Goal: Transaction & Acquisition: Purchase product/service

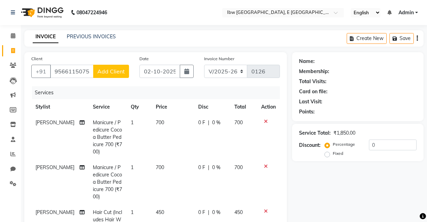
select select "8549"
select select "service"
select select "89188"
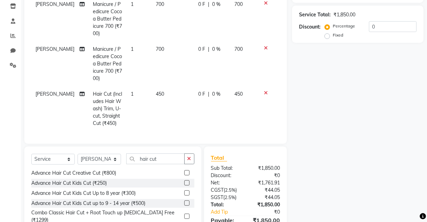
scroll to position [126, 0]
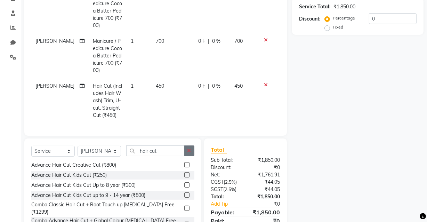
click at [189, 148] on icon "button" at bounding box center [189, 150] width 4 height 5
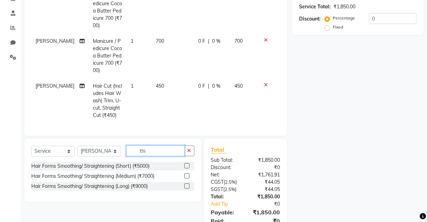
scroll to position [0, 0]
type input "t"
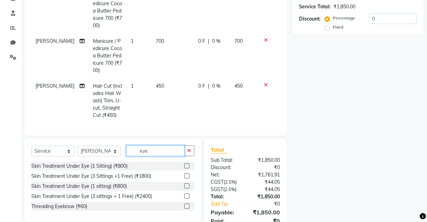
type input "eye"
click at [187, 203] on label at bounding box center [186, 205] width 5 height 5
click at [187, 204] on input "checkbox" at bounding box center [186, 206] width 5 height 5
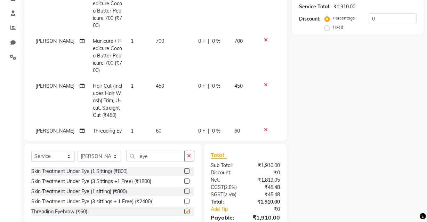
checkbox input "false"
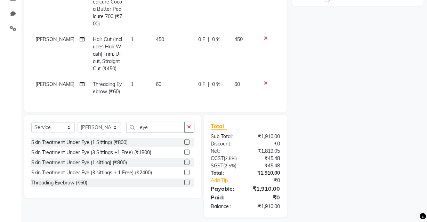
scroll to position [161, 0]
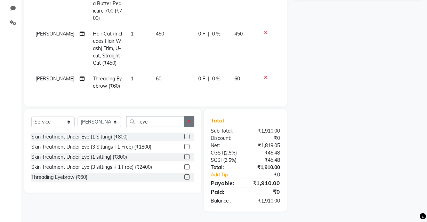
click at [188, 121] on icon "button" at bounding box center [189, 121] width 4 height 5
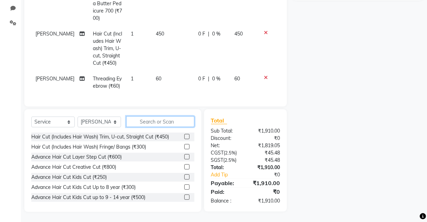
click at [167, 123] on input "text" at bounding box center [160, 121] width 68 height 11
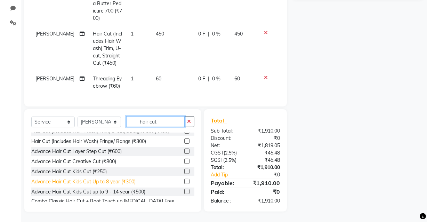
scroll to position [0, 0]
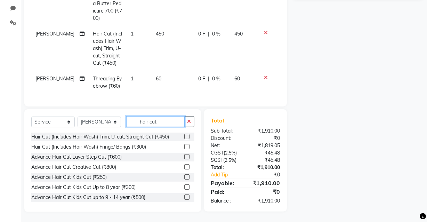
type input "hair cut"
click at [184, 167] on label at bounding box center [186, 166] width 5 height 5
click at [184, 167] on input "checkbox" at bounding box center [186, 167] width 5 height 5
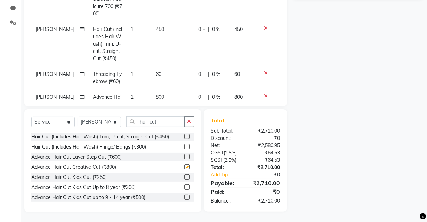
checkbox input "false"
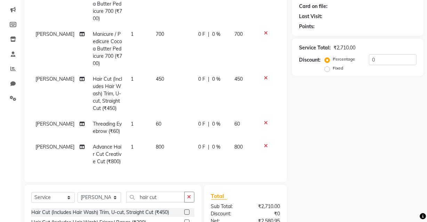
scroll to position [95, 0]
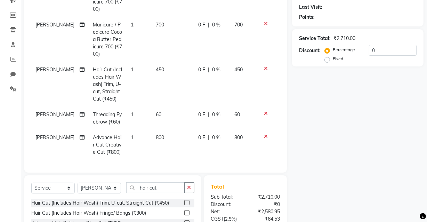
click at [234, 134] on span "800" at bounding box center [238, 137] width 8 height 6
select select "89188"
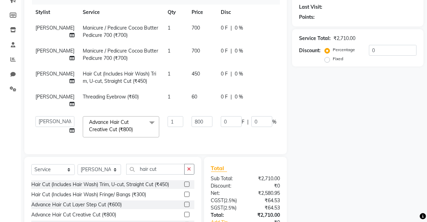
scroll to position [0, 0]
click at [251, 127] on input "0" at bounding box center [261, 121] width 21 height 11
type input "5"
click at [268, 134] on tbody "[PERSON_NAME]re Manicure / Pedicure Cocoa Butter Pedicure 700 (₹700) 1 700 0 F …" at bounding box center [177, 80] width 292 height 121
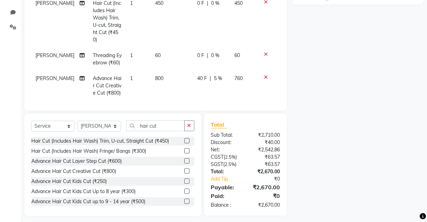
scroll to position [158, 0]
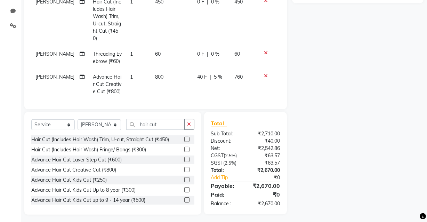
click at [214, 73] on span "5 %" at bounding box center [218, 76] width 8 height 7
select select "89188"
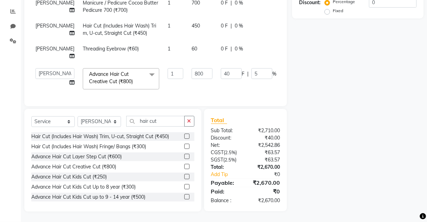
scroll to position [0, 0]
click at [251, 72] on input "5" at bounding box center [261, 73] width 21 height 11
type input "7"
click at [251, 71] on input "7" at bounding box center [261, 73] width 21 height 11
click at [266, 70] on tbody "[PERSON_NAME]re Manicure / Pedicure Cocoa Butter Pedicure 700 (₹700) 1 700 0 F …" at bounding box center [177, 32] width 292 height 121
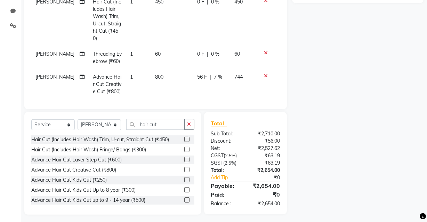
scroll to position [161, 0]
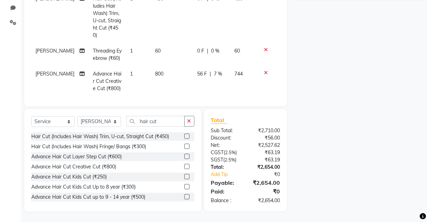
click at [214, 70] on span "7 %" at bounding box center [218, 73] width 8 height 7
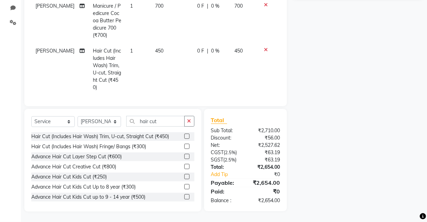
select select "89188"
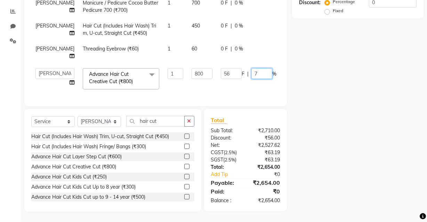
click at [251, 68] on input "7" at bounding box center [261, 73] width 21 height 11
type input "9"
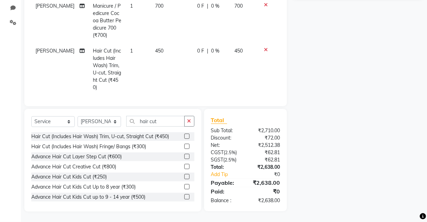
click at [267, 67] on tbody "[PERSON_NAME]re Manicure / Pedicure Cocoa Butter Pedicure 700 (₹700) 1 700 0 F …" at bounding box center [155, 50] width 249 height 195
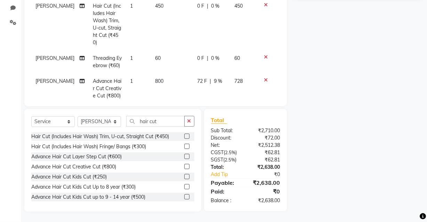
scroll to position [52, 0]
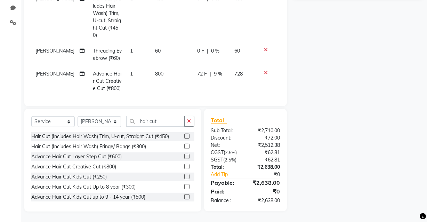
click at [214, 70] on span "9 %" at bounding box center [218, 73] width 8 height 7
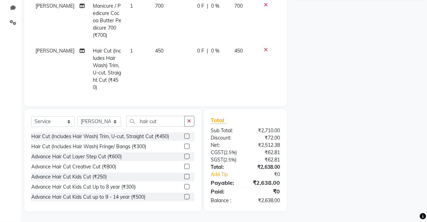
select select "89188"
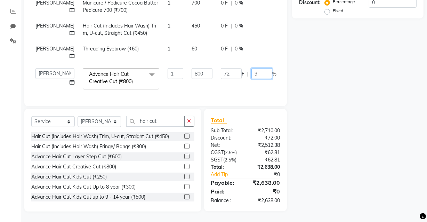
click at [251, 69] on input "9" at bounding box center [261, 73] width 21 height 11
type input "10"
click at [270, 66] on tbody "[PERSON_NAME]re Manicure / Pedicure Cocoa Butter Pedicure 700 (₹700) 1 700 0 F …" at bounding box center [177, 32] width 292 height 121
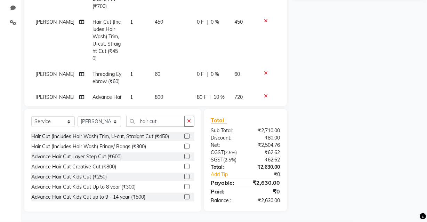
scroll to position [52, 0]
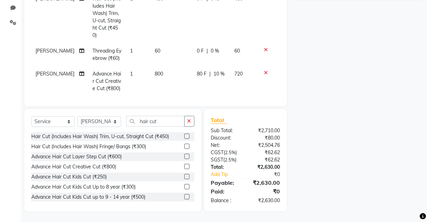
click at [213, 70] on span "10 %" at bounding box center [218, 73] width 11 height 7
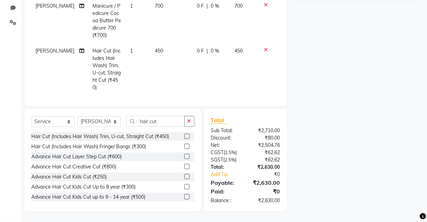
select select "89188"
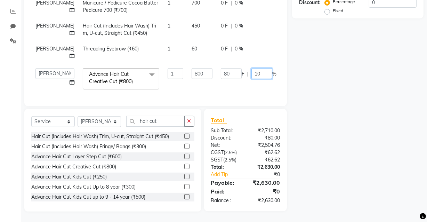
click at [251, 69] on input "10" at bounding box center [261, 73] width 21 height 11
type input "12"
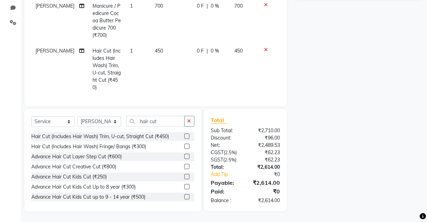
click at [269, 66] on tbody "[PERSON_NAME] Manicure / Pedicure Cocoa Butter Pedicure 700 (₹700) 1 700 0 F | …" at bounding box center [155, 50] width 249 height 195
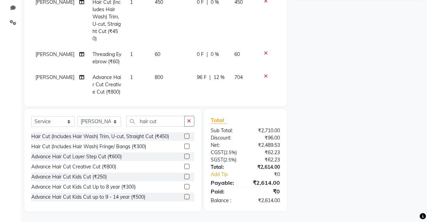
scroll to position [52, 0]
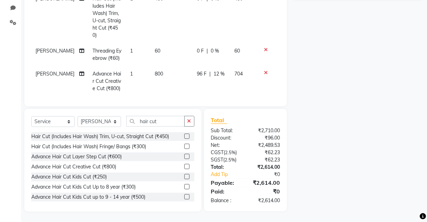
click at [213, 70] on span "12 %" at bounding box center [218, 73] width 11 height 7
select select "89188"
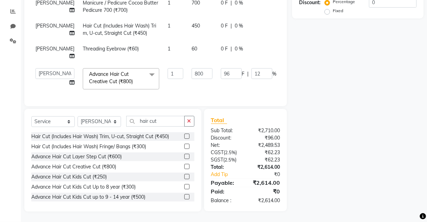
scroll to position [0, 0]
click at [251, 70] on input "12" at bounding box center [261, 73] width 21 height 11
type input "12.3"
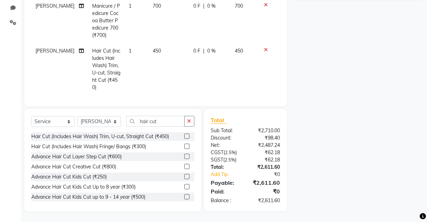
click at [269, 68] on tbody "[PERSON_NAME] Manicure / Pedicure Cocoa Butter Pedicure 700 (₹700) 1 700 0 F | …" at bounding box center [155, 58] width 249 height 210
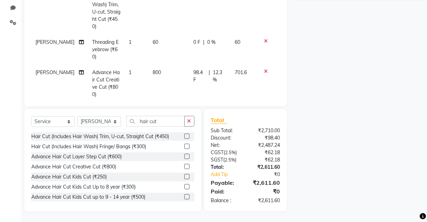
scroll to position [67, 0]
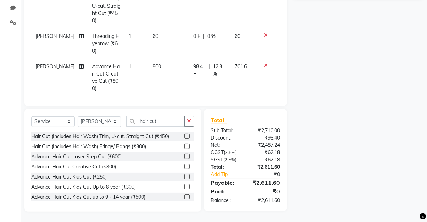
click at [213, 66] on span "12.3 %" at bounding box center [220, 70] width 14 height 15
select select "89188"
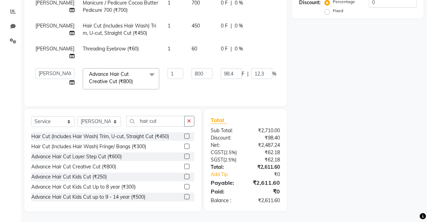
scroll to position [0, 0]
click at [251, 69] on input "12.3" at bounding box center [261, 73] width 21 height 11
type input "12.4"
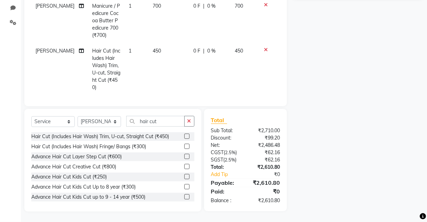
click at [269, 66] on tbody "[PERSON_NAME]re Manicure / Pedicure Cocoa Butter Pedicure 700 (₹700) 1 700 0 F …" at bounding box center [155, 58] width 249 height 210
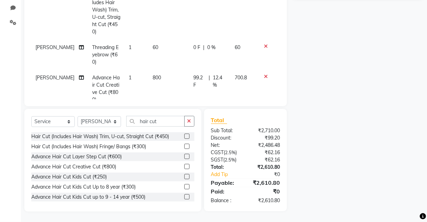
scroll to position [67, 0]
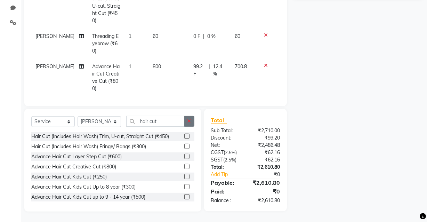
click at [189, 122] on icon "button" at bounding box center [189, 121] width 4 height 5
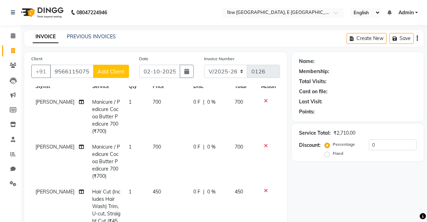
scroll to position [31, 0]
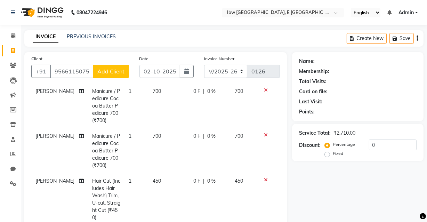
click at [235, 180] on span "450" at bounding box center [239, 181] width 8 height 6
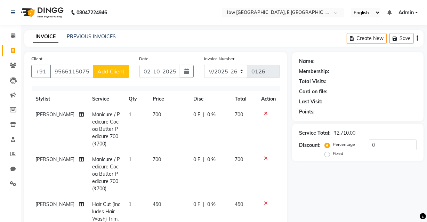
select select "89188"
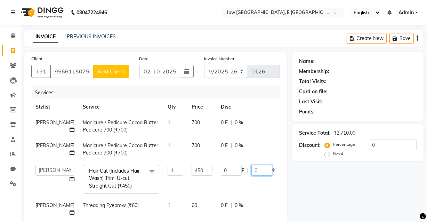
click at [251, 176] on input "0" at bounding box center [261, 170] width 21 height 11
type input "05"
click at [269, 177] on tbody "[PERSON_NAME]re Manicure / Pedicure Cocoa Butter Pedicure 700 (₹700) 1 700 0 F …" at bounding box center [177, 179] width 293 height 129
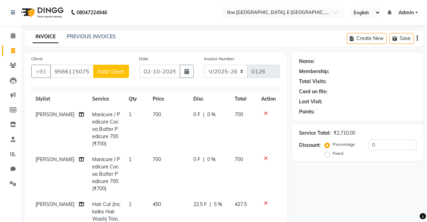
scroll to position [40, 0]
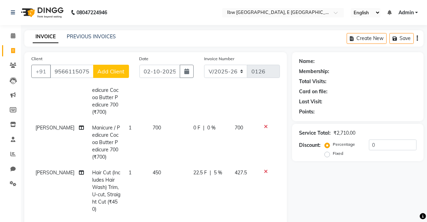
click at [235, 173] on span "427.5" at bounding box center [241, 172] width 12 height 6
select select "89188"
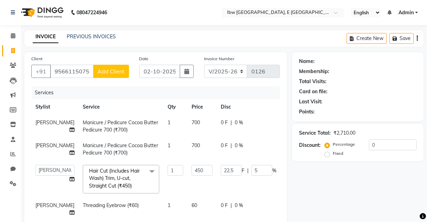
scroll to position [8, 0]
click at [251, 176] on input "5" at bounding box center [261, 170] width 21 height 11
type input "10"
click at [267, 173] on tbody "[PERSON_NAME]re Manicure / Pedicure Cocoa Butter Pedicure 700 (₹700) 1 700 0 F …" at bounding box center [177, 179] width 293 height 129
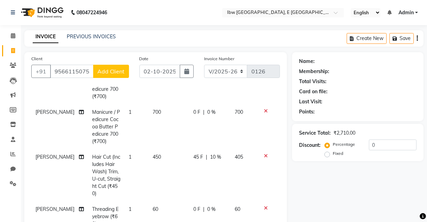
scroll to position [67, 0]
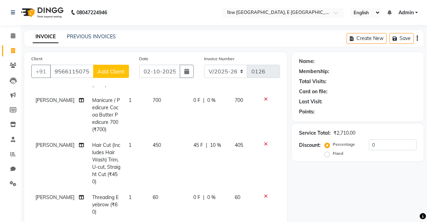
click at [210, 146] on span "10 %" at bounding box center [215, 144] width 11 height 7
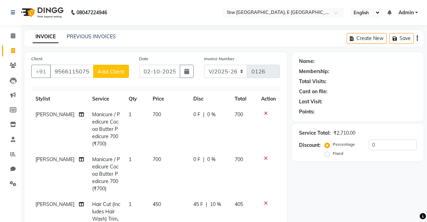
select select "89188"
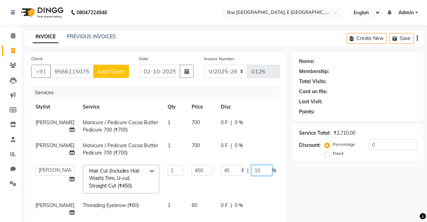
click at [251, 176] on input "10" at bounding box center [261, 170] width 21 height 11
type input "12"
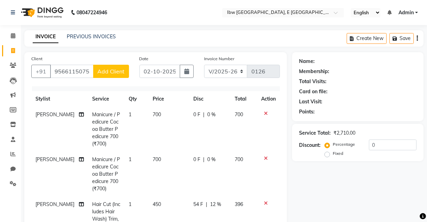
click at [269, 175] on tbody "[PERSON_NAME]re Manicure / Pedicure Cocoa Butter Pedicure 700 (₹700) 1 700 0 F …" at bounding box center [155, 212] width 249 height 210
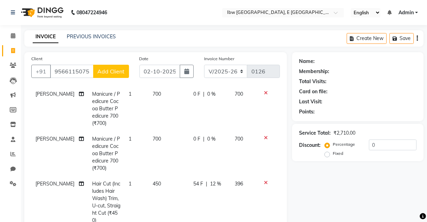
scroll to position [40, 0]
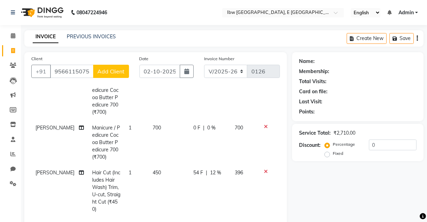
click at [210, 173] on span "12 %" at bounding box center [215, 172] width 11 height 7
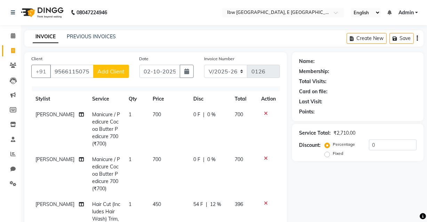
select select "89188"
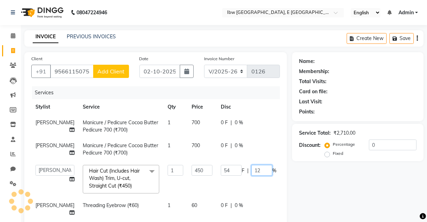
click at [251, 176] on input "12" at bounding box center [261, 170] width 21 height 11
type input "11"
click at [268, 173] on tbody "[PERSON_NAME]re Manicure / Pedicure Cocoa Butter Pedicure 700 (₹700) 1 700 0 F …" at bounding box center [177, 179] width 293 height 129
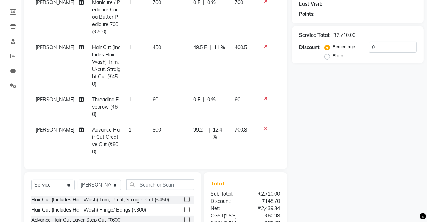
scroll to position [66, 0]
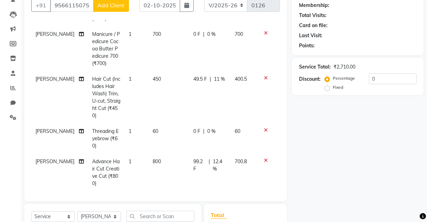
click at [235, 78] on span "400.5" at bounding box center [241, 79] width 12 height 6
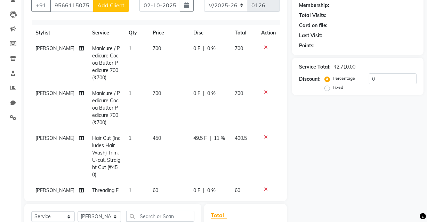
select select "89188"
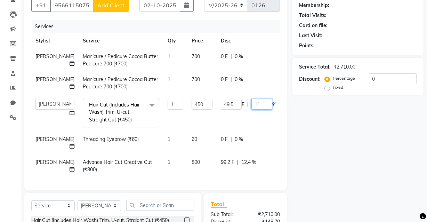
click at [251, 109] on input "11" at bounding box center [261, 104] width 21 height 11
type input "11.1"
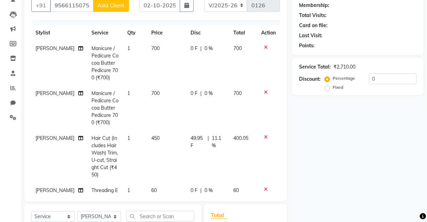
click at [270, 108] on tbody "[PERSON_NAME]re Manicure / Pedicure Cocoa Butter Pedicure 700 (₹700) 1 700 0 F …" at bounding box center [155, 146] width 249 height 210
click at [212, 138] on span "11.1 %" at bounding box center [218, 142] width 13 height 15
select select "89188"
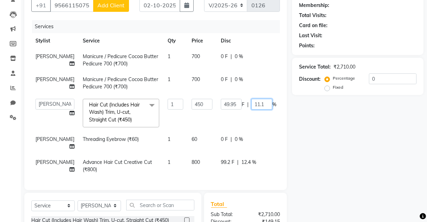
click at [251, 110] on input "11.1" at bounding box center [261, 104] width 21 height 11
type input "11.3"
click at [269, 109] on tbody "[PERSON_NAME]re Manicure / Pedicure Cocoa Butter Pedicure 700 (₹700) 1 700 0 F …" at bounding box center [178, 113] width 295 height 129
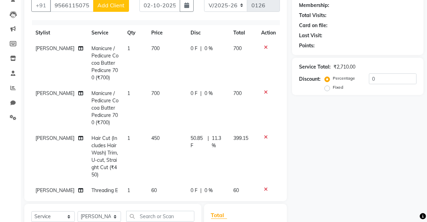
click at [215, 138] on span "11.3 %" at bounding box center [218, 142] width 13 height 15
select select "89188"
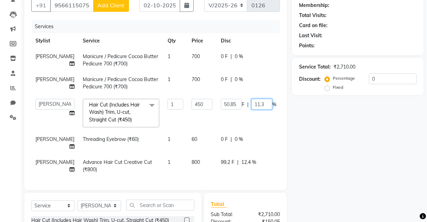
click at [251, 110] on input "11.3" at bounding box center [261, 104] width 21 height 11
type input "11.2"
click at [268, 109] on tbody "[PERSON_NAME]re Manicure / Pedicure Cocoa Butter Pedicure 700 (₹700) 1 700 0 F …" at bounding box center [178, 113] width 295 height 129
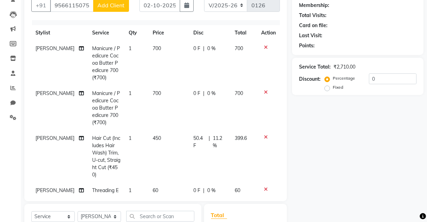
click at [216, 137] on span "11.2 %" at bounding box center [220, 142] width 14 height 15
select select "89188"
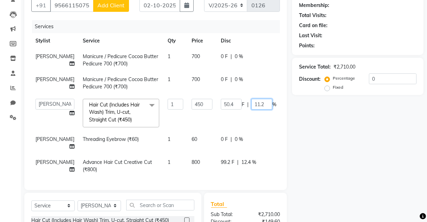
click at [251, 110] on input "11.2" at bounding box center [261, 104] width 21 height 11
type input "11.1"
click at [270, 108] on tbody "[PERSON_NAME]re Manicure / Pedicure Cocoa Butter Pedicure 700 (₹700) 1 700 0 F …" at bounding box center [177, 113] width 293 height 129
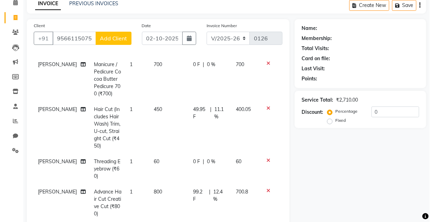
scroll to position [0, 0]
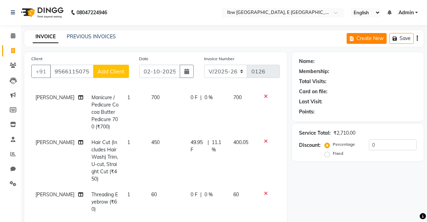
click at [365, 37] on button "Create New" at bounding box center [367, 38] width 40 height 11
click at [120, 73] on span "Add Client" at bounding box center [110, 71] width 27 height 7
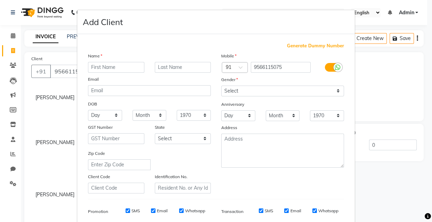
click at [116, 69] on input "text" at bounding box center [116, 67] width 56 height 11
type input "shiruti"
click at [173, 65] on input "text" at bounding box center [183, 67] width 56 height 11
type input "mam"
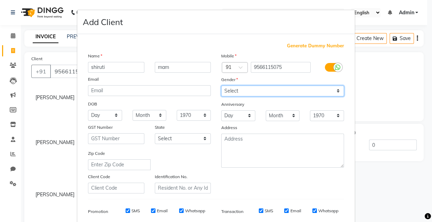
click at [230, 90] on select "Select [DEMOGRAPHIC_DATA] [DEMOGRAPHIC_DATA] Other Prefer Not To Say" at bounding box center [282, 91] width 123 height 11
select select "[DEMOGRAPHIC_DATA]"
click at [221, 86] on select "Select [DEMOGRAPHIC_DATA] [DEMOGRAPHIC_DATA] Other Prefer Not To Say" at bounding box center [282, 91] width 123 height 11
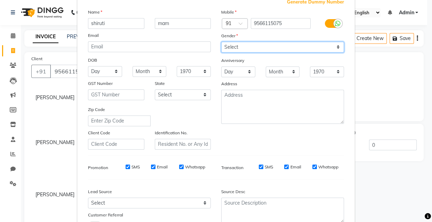
scroll to position [101, 0]
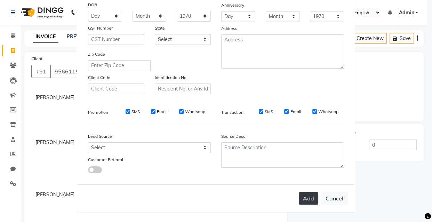
click at [309, 196] on button "Add" at bounding box center [308, 198] width 19 height 13
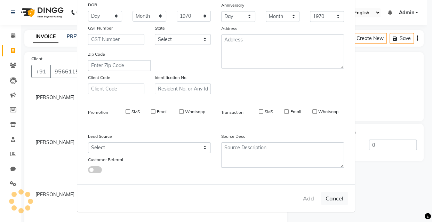
select select
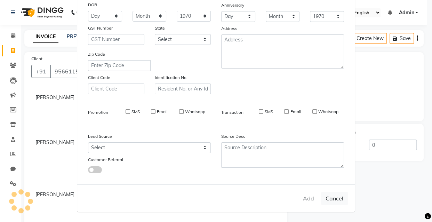
select select
checkbox input "false"
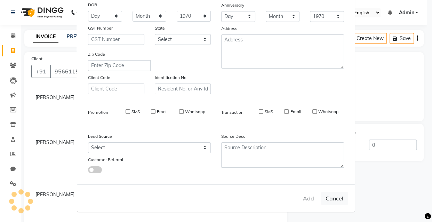
checkbox input "false"
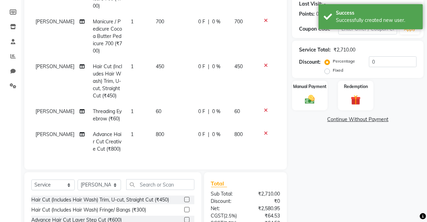
scroll to position [52, 0]
click at [212, 131] on span "0 %" at bounding box center [216, 134] width 8 height 7
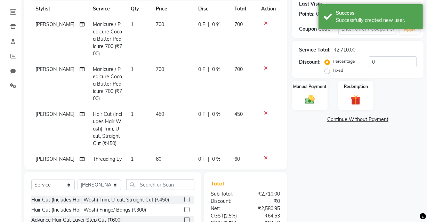
select select "89188"
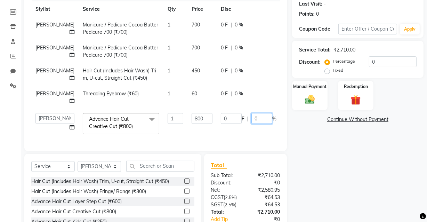
click at [251, 124] on input "0" at bounding box center [261, 118] width 21 height 11
type input "11"
click at [266, 131] on tbody "[PERSON_NAME]re Manicure / Pedicure Cocoa Butter Pedicure 700 (₹700) 1 700 0 F …" at bounding box center [177, 77] width 292 height 121
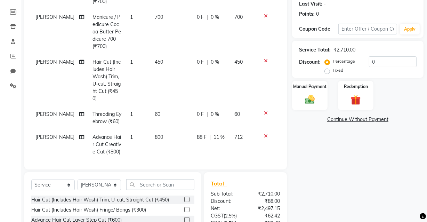
scroll to position [161, 0]
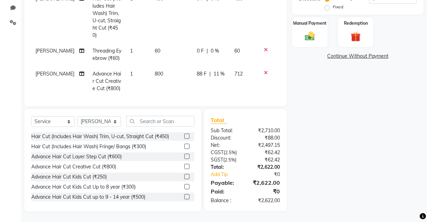
click at [213, 70] on span "11 %" at bounding box center [218, 73] width 11 height 7
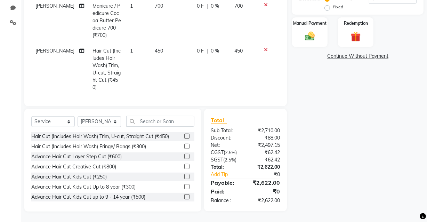
select select "89188"
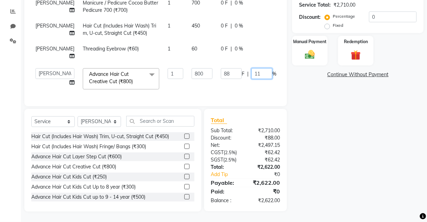
click at [251, 69] on input "11" at bounding box center [261, 73] width 21 height 11
type input "13"
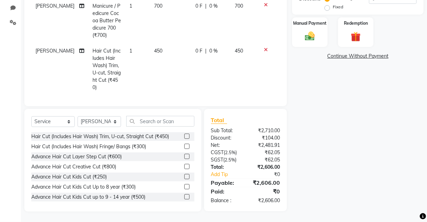
click at [267, 67] on tbody "[PERSON_NAME]re Manicure / Pedicure Cocoa Butter Pedicure 700 (₹700) 1 700 0 F …" at bounding box center [155, 54] width 249 height 202
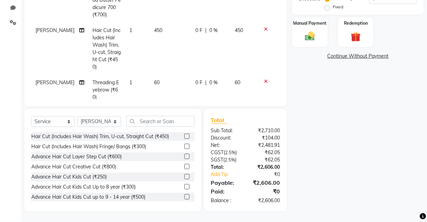
scroll to position [60, 0]
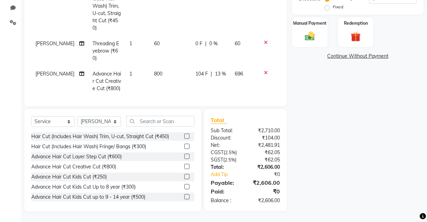
click at [215, 70] on span "13 %" at bounding box center [220, 73] width 11 height 7
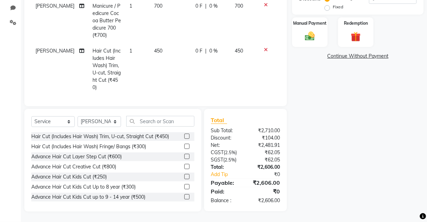
select select "89188"
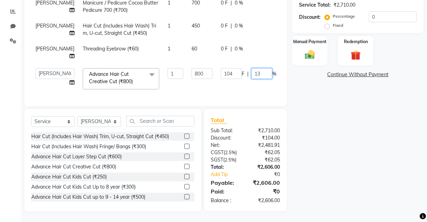
click at [251, 70] on input "13" at bounding box center [261, 73] width 21 height 11
type input "12"
click at [271, 70] on tbody "[PERSON_NAME]re Manicure / Pedicure Cocoa Butter Pedicure 700 (₹700) 1 700 0 F …" at bounding box center [177, 32] width 292 height 121
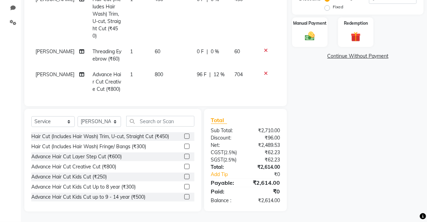
scroll to position [52, 0]
click at [213, 70] on span "12 %" at bounding box center [218, 73] width 11 height 7
select select "89188"
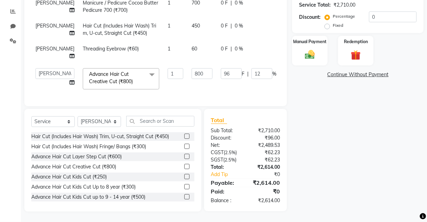
scroll to position [0, 0]
click at [251, 71] on input "12" at bounding box center [261, 73] width 21 height 11
type input "12.3"
click at [267, 67] on tbody "[PERSON_NAME]re Manicure / Pedicure Cocoa Butter Pedicure 700 (₹700) 1 700 0 F …" at bounding box center [177, 32] width 292 height 121
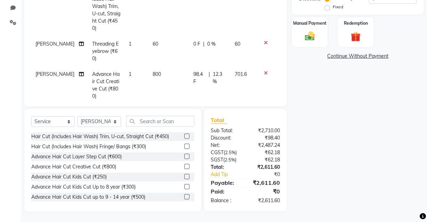
scroll to position [67, 0]
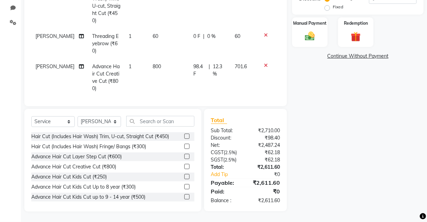
click at [236, 66] on span "701.6" at bounding box center [241, 66] width 12 height 6
select select "89188"
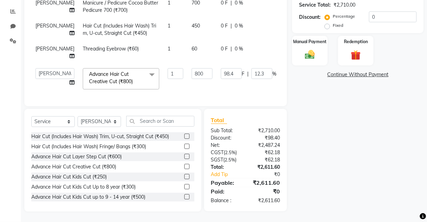
scroll to position [0, 0]
click at [251, 69] on input "12.3" at bounding box center [261, 73] width 21 height 11
type input "12.4"
click at [267, 66] on tbody "[PERSON_NAME]re Manicure / Pedicure Cocoa Butter Pedicure 700 (₹700) 1 700 0 F …" at bounding box center [177, 32] width 293 height 121
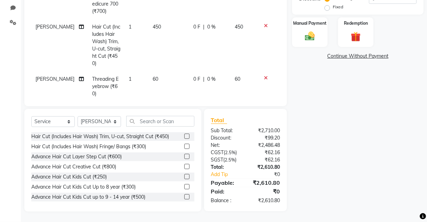
scroll to position [4, 0]
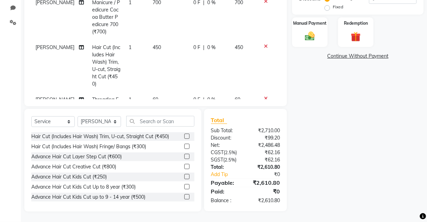
click at [235, 47] on span "450" at bounding box center [239, 47] width 8 height 6
select select "89188"
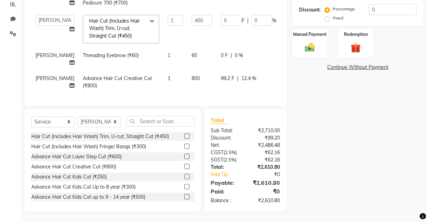
scroll to position [0, 0]
click at [251, 24] on input "0" at bounding box center [261, 20] width 21 height 11
type input "11"
click at [267, 21] on tbody "[PERSON_NAME]re Manicure / Pedicure Cocoa Butter Pedicure 700 (₹700) 1 700 0 F …" at bounding box center [177, 29] width 293 height 129
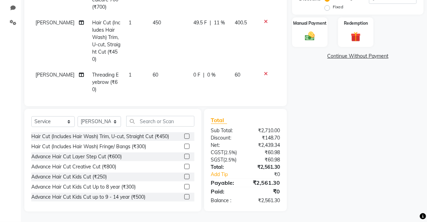
scroll to position [4, 0]
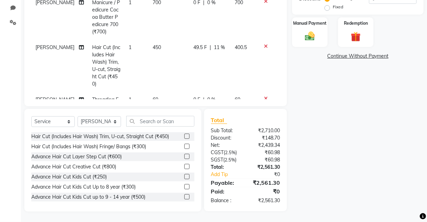
click at [235, 47] on span "400.5" at bounding box center [241, 47] width 12 height 6
select select "89188"
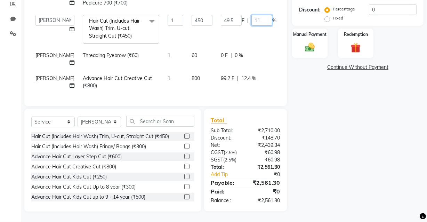
click at [251, 20] on input "11" at bounding box center [261, 20] width 21 height 11
type input "11.2"
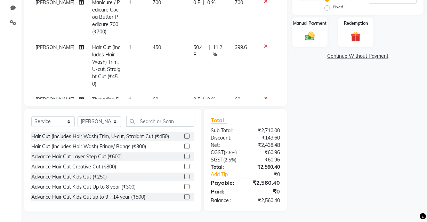
click at [268, 17] on tbody "[PERSON_NAME]re Manicure / Pedicure Cocoa Butter Pedicure 700 (₹700) 1 700 0 F …" at bounding box center [155, 55] width 249 height 210
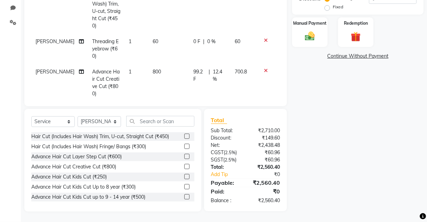
scroll to position [67, 0]
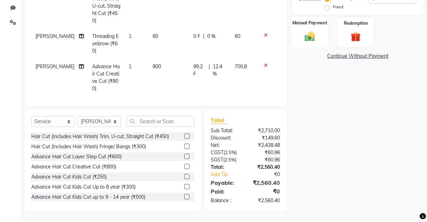
click at [314, 40] on img at bounding box center [309, 36] width 17 height 12
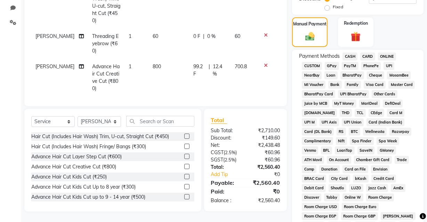
click at [391, 65] on span "UPI" at bounding box center [388, 66] width 11 height 8
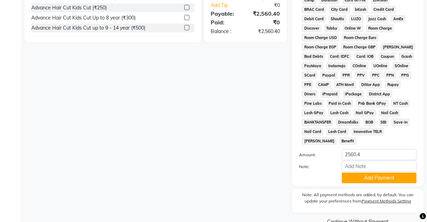
scroll to position [335, 0]
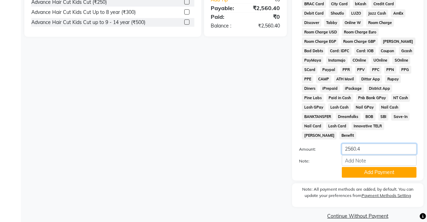
click at [363, 144] on input "2560.4" at bounding box center [379, 149] width 75 height 11
type input "2560"
click at [373, 167] on button "Add Payment" at bounding box center [379, 172] width 75 height 11
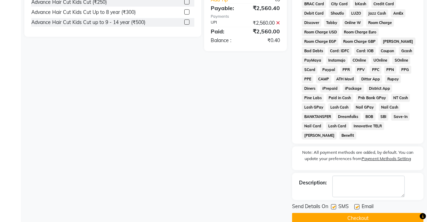
click at [358, 213] on button "Checkout" at bounding box center [357, 218] width 131 height 11
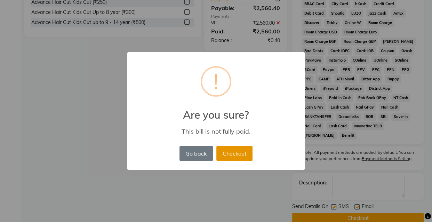
click at [238, 152] on button "Checkout" at bounding box center [234, 153] width 36 height 15
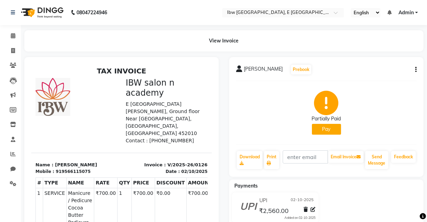
click at [15, 51] on span at bounding box center [13, 51] width 12 height 8
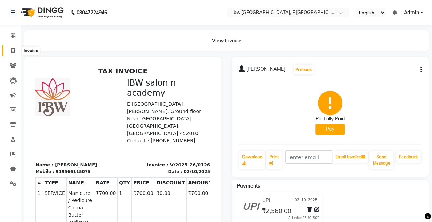
select select "service"
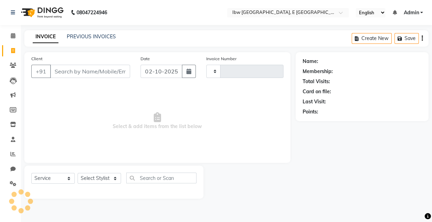
type input "0127"
select select "8549"
click at [106, 34] on link "PREVIOUS INVOICES" at bounding box center [91, 36] width 49 height 6
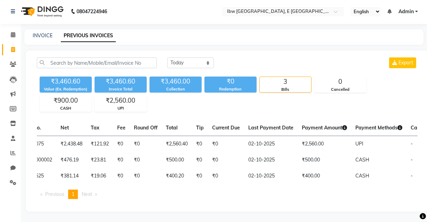
scroll to position [0, 212]
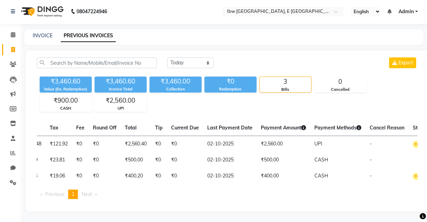
click at [77, 30] on link "PREVIOUS INVOICES" at bounding box center [88, 36] width 55 height 13
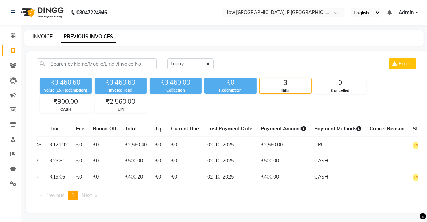
click at [40, 37] on link "INVOICE" at bounding box center [43, 36] width 20 height 6
select select "service"
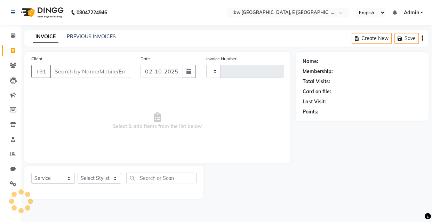
type input "0127"
select select "8549"
click at [14, 35] on icon at bounding box center [13, 35] width 5 height 5
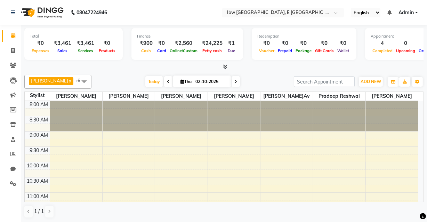
click at [14, 35] on icon at bounding box center [13, 35] width 5 height 5
click at [13, 167] on icon at bounding box center [12, 168] width 5 height 5
select select "100"
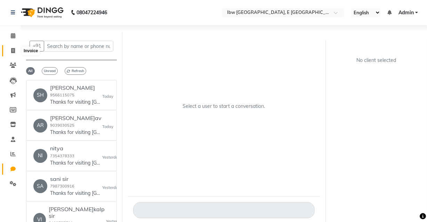
click at [13, 50] on icon at bounding box center [13, 50] width 4 height 5
select select "service"
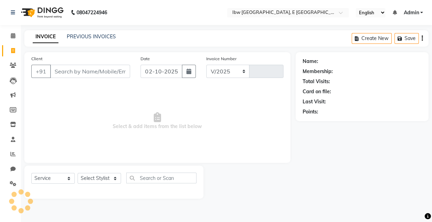
select select "8549"
type input "0127"
click at [58, 71] on input "Client" at bounding box center [90, 71] width 80 height 13
click at [11, 52] on icon at bounding box center [13, 50] width 4 height 5
select select "service"
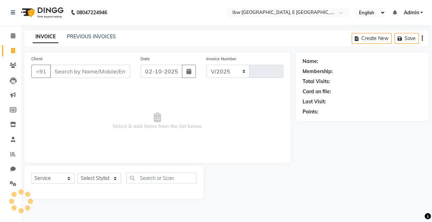
select select "8549"
type input "0127"
click at [83, 38] on link "PREVIOUS INVOICES" at bounding box center [91, 36] width 49 height 6
